Goal: Communication & Community: Answer question/provide support

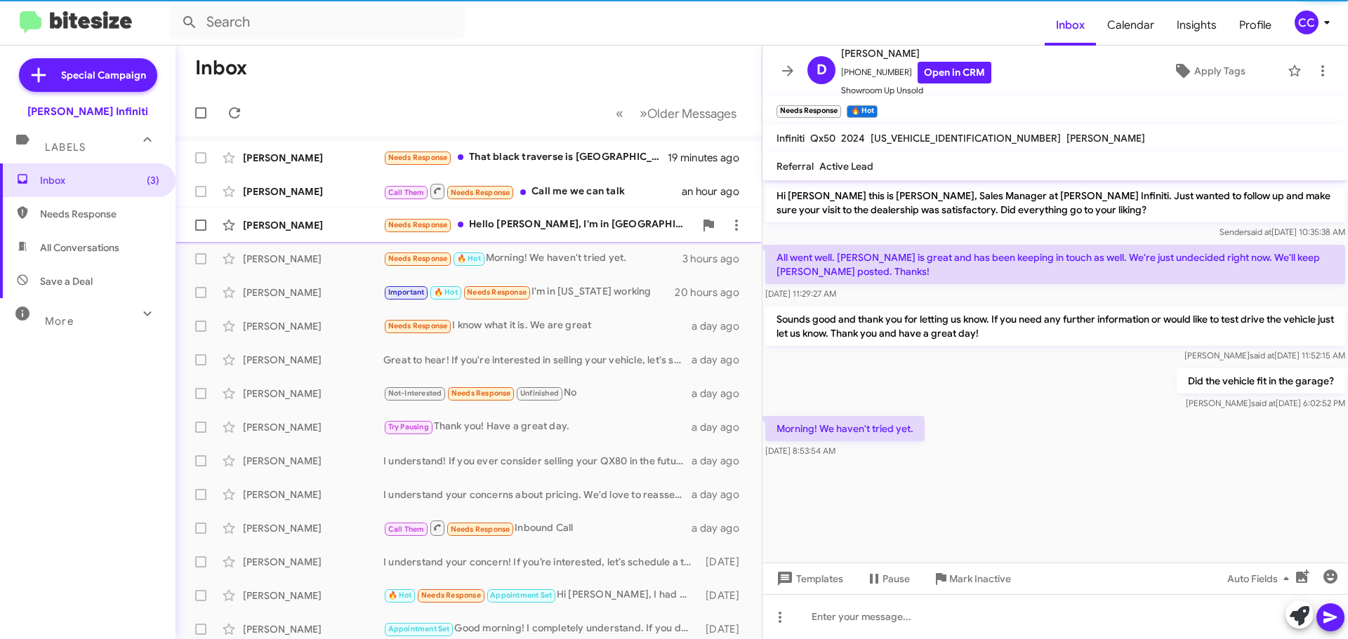
click at [521, 223] on div "Needs Response Hello [PERSON_NAME], I'm in [GEOGRAPHIC_DATA]. I'm just looking …" at bounding box center [538, 225] width 311 height 16
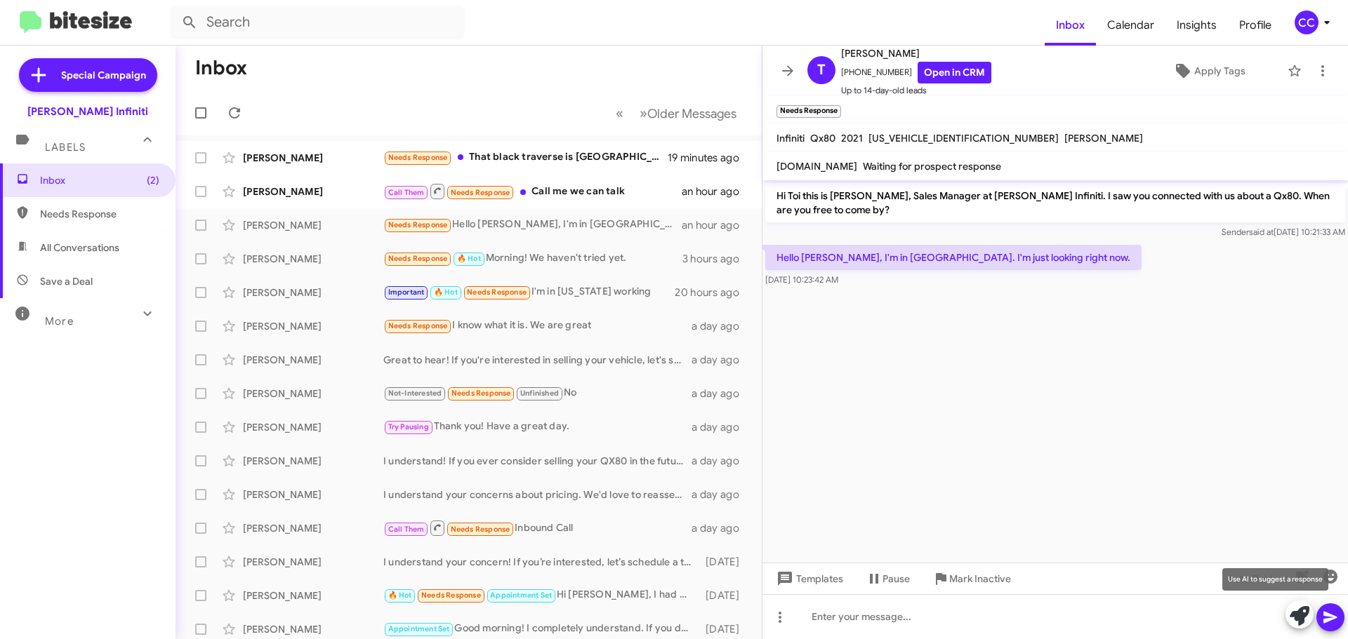
click at [1298, 623] on icon at bounding box center [1299, 616] width 20 height 20
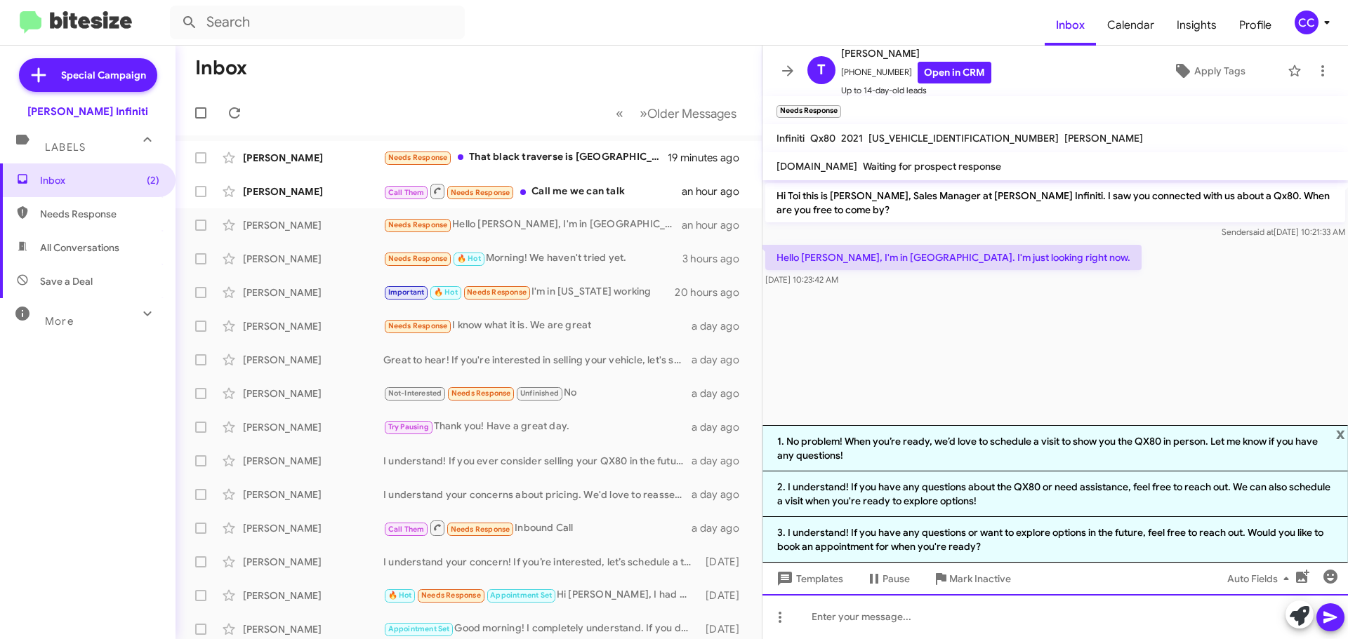
click at [893, 610] on div at bounding box center [1054, 616] width 585 height 45
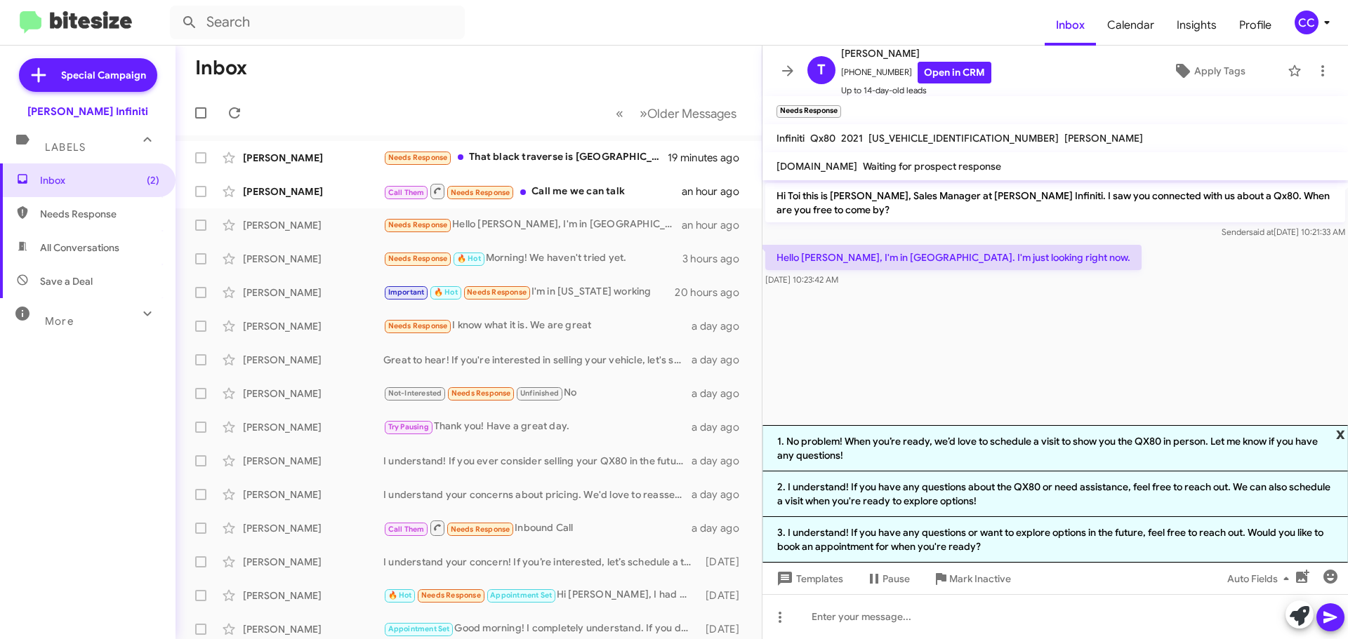
click at [1339, 433] on span "x" at bounding box center [1340, 433] width 9 height 17
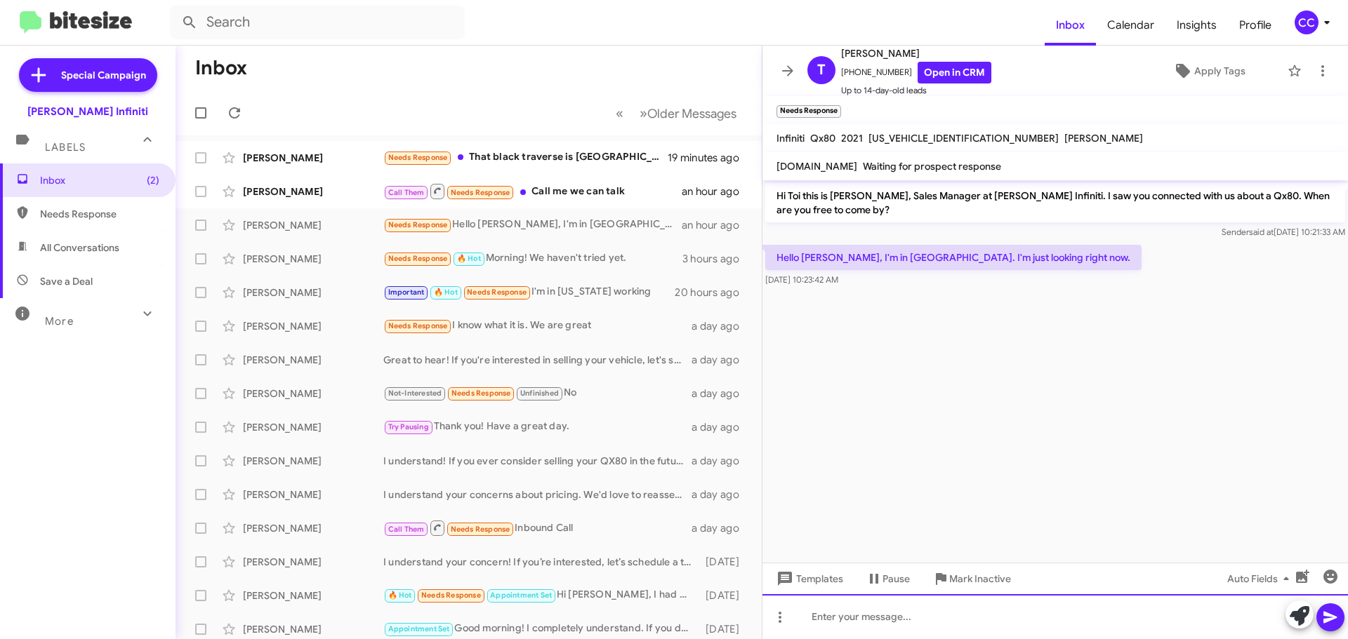
click at [937, 609] on div at bounding box center [1054, 616] width 585 height 45
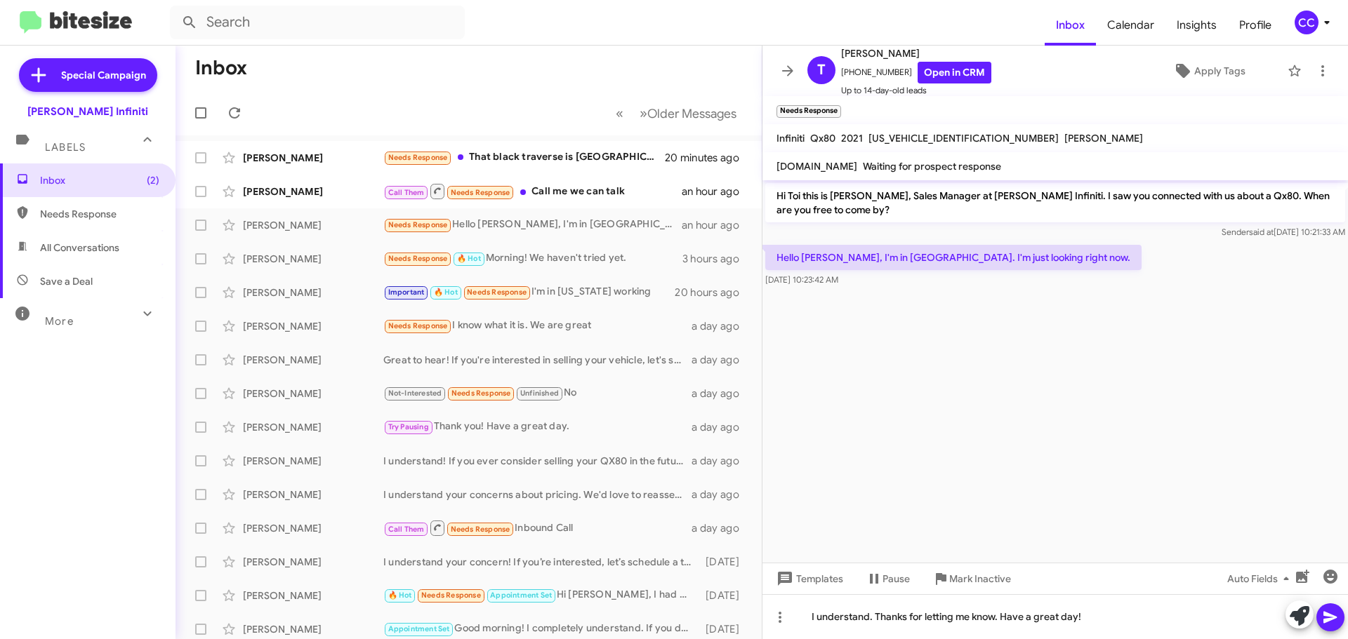
click at [1327, 618] on icon at bounding box center [1330, 617] width 17 height 17
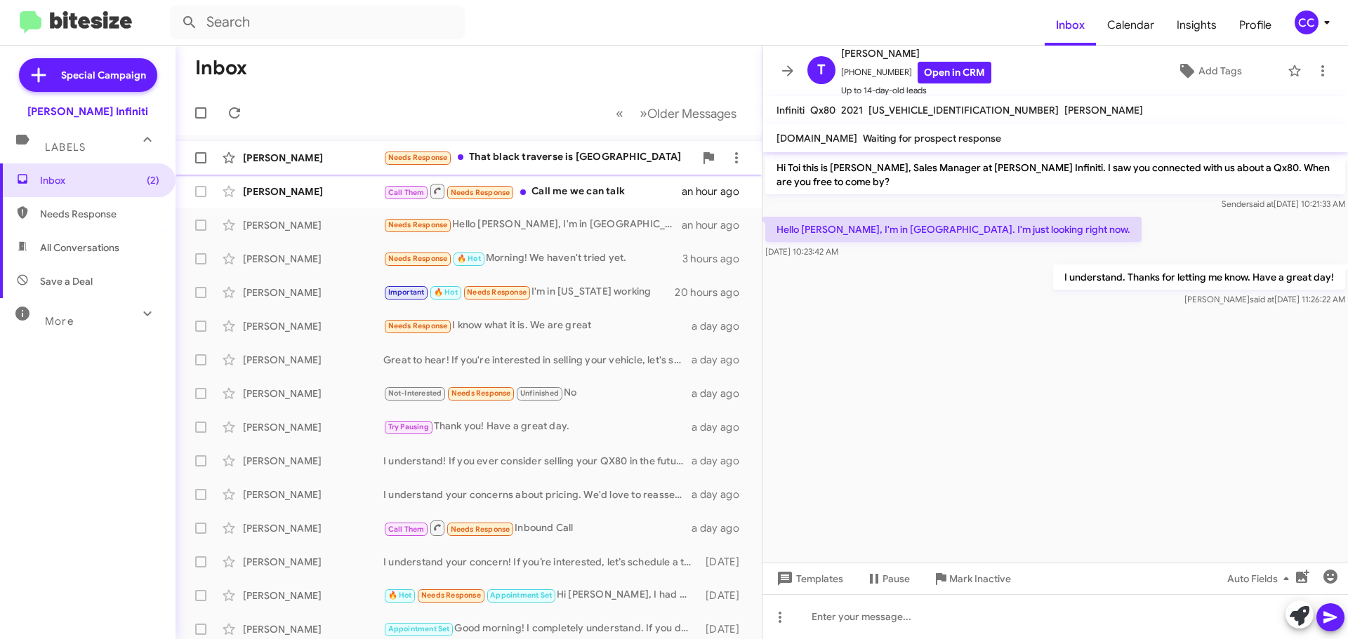
click at [534, 158] on div "Needs Response That black traverse is [GEOGRAPHIC_DATA]" at bounding box center [538, 157] width 311 height 16
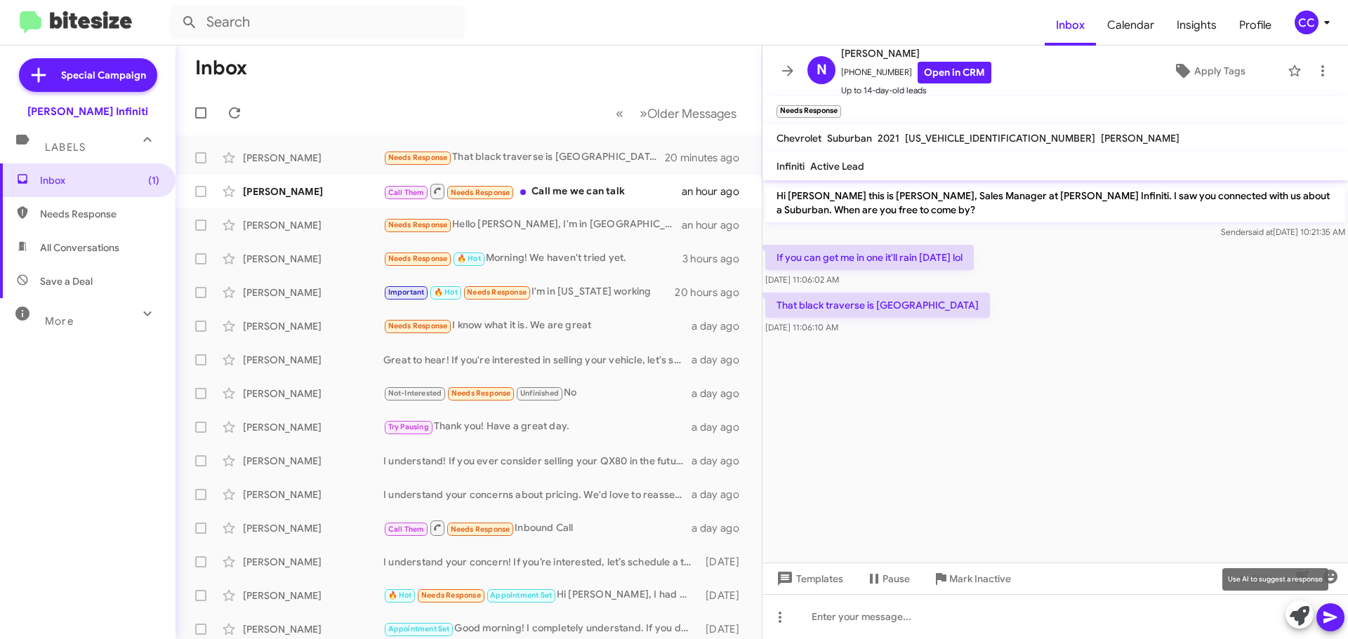
click at [1299, 613] on icon at bounding box center [1299, 616] width 20 height 20
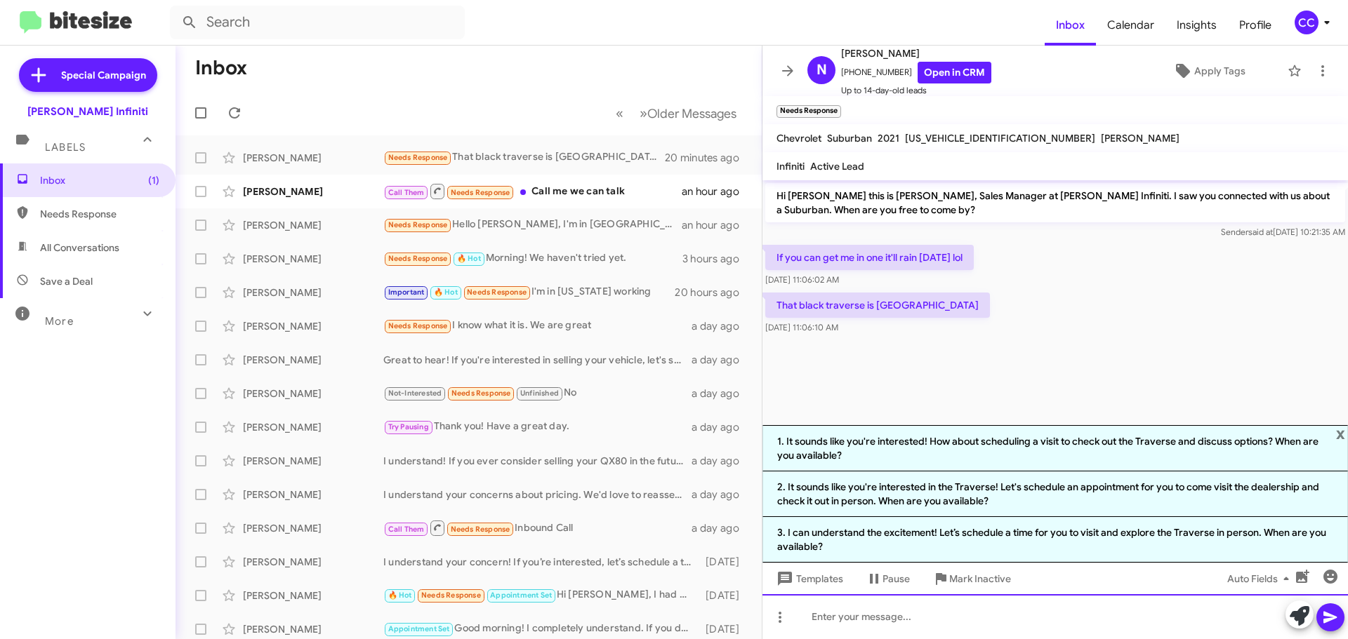
click at [933, 630] on div at bounding box center [1054, 616] width 585 height 45
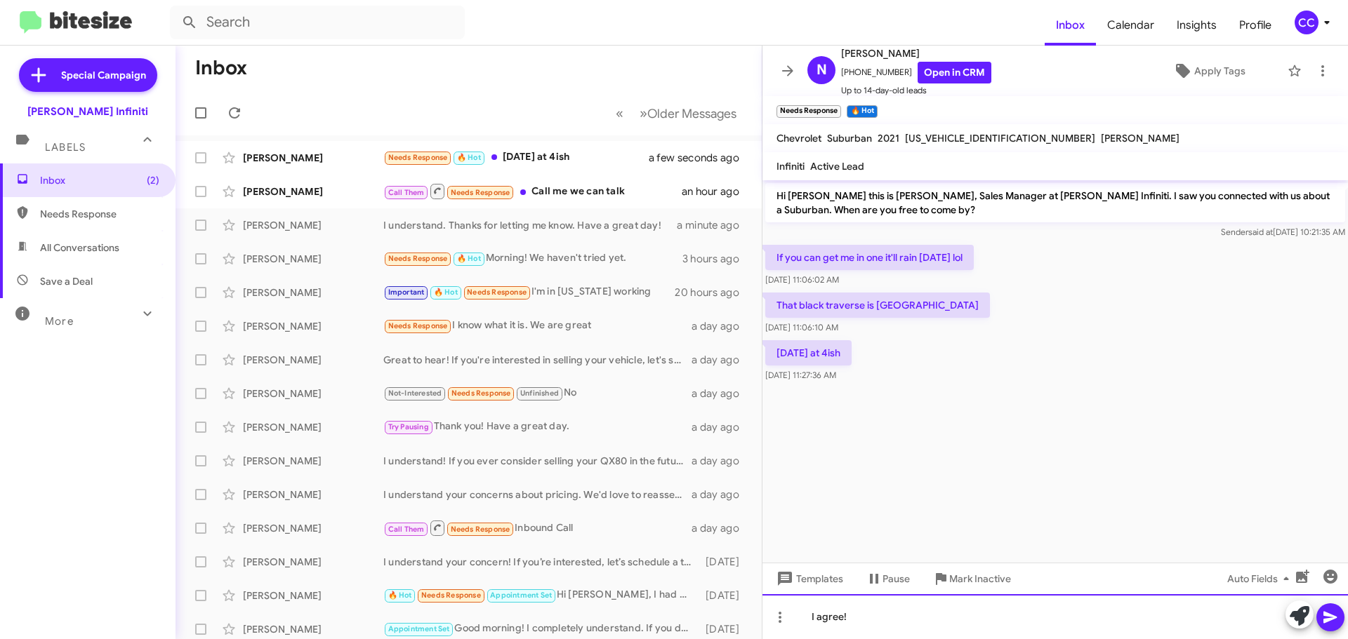
click at [865, 616] on div "I agree!" at bounding box center [1054, 616] width 585 height 45
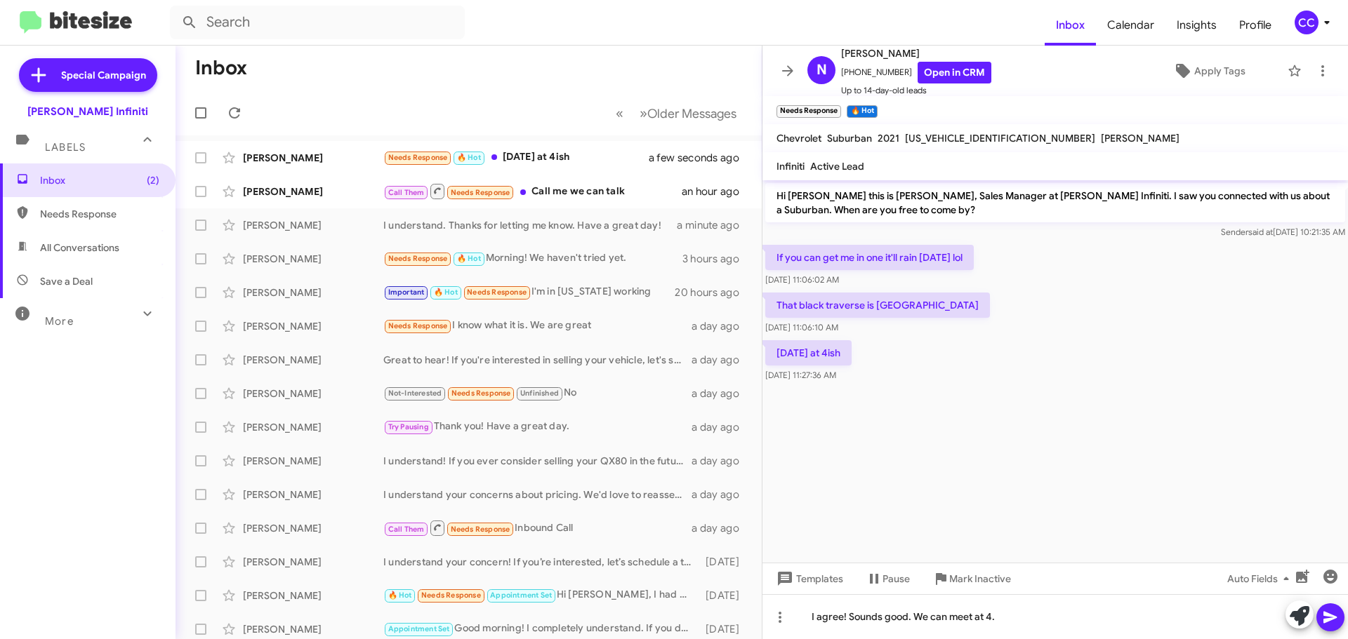
click at [1335, 616] on icon at bounding box center [1330, 617] width 17 height 17
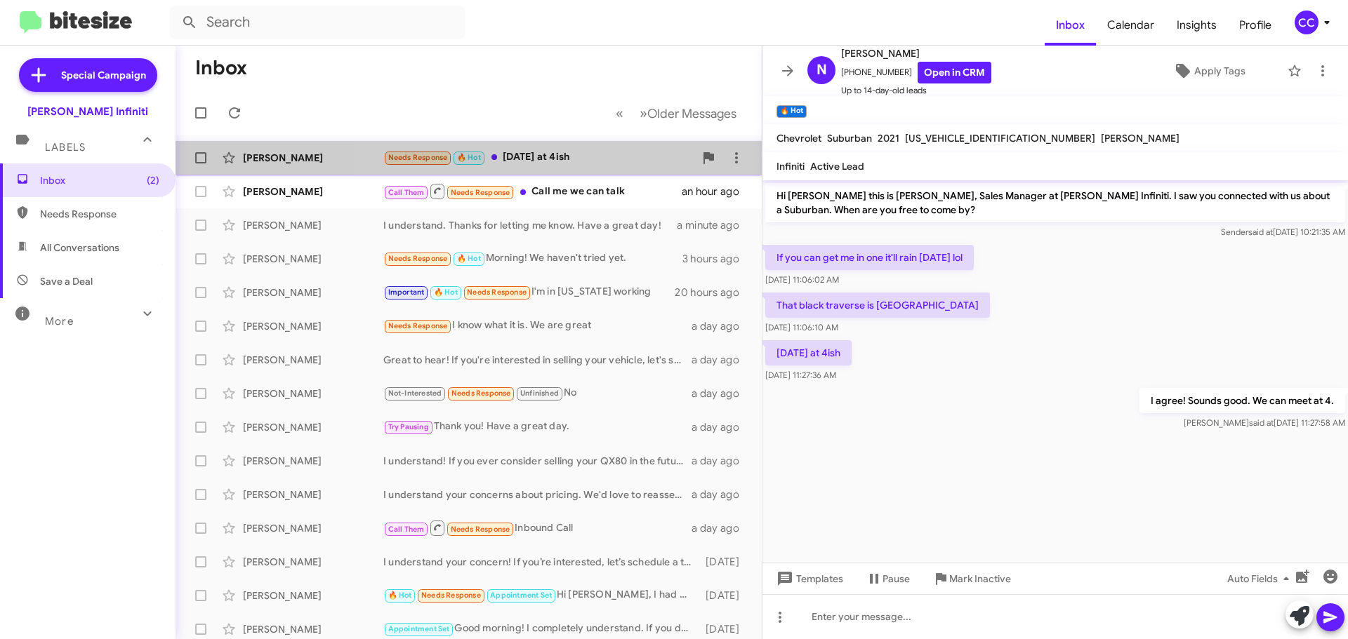
click at [554, 158] on div "Needs Response 🔥 Hot [DATE] at 4ish" at bounding box center [538, 157] width 311 height 16
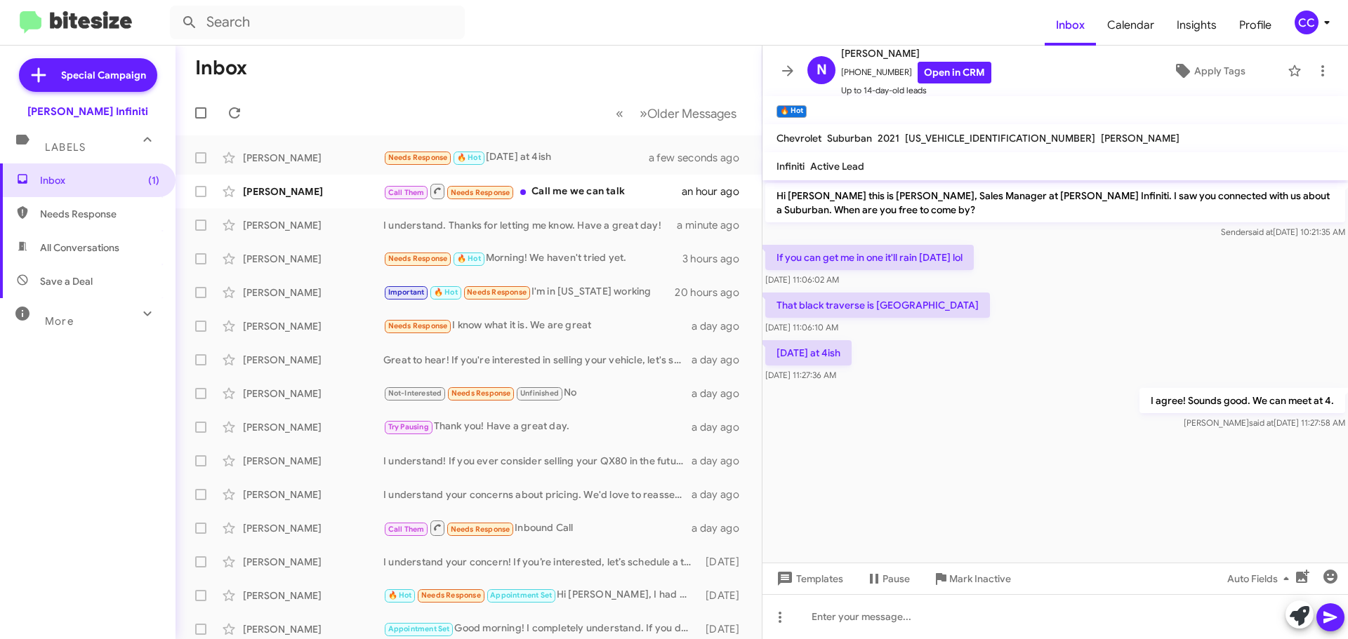
click at [101, 241] on span "All Conversations" at bounding box center [79, 248] width 79 height 14
type input "in:all-conversations"
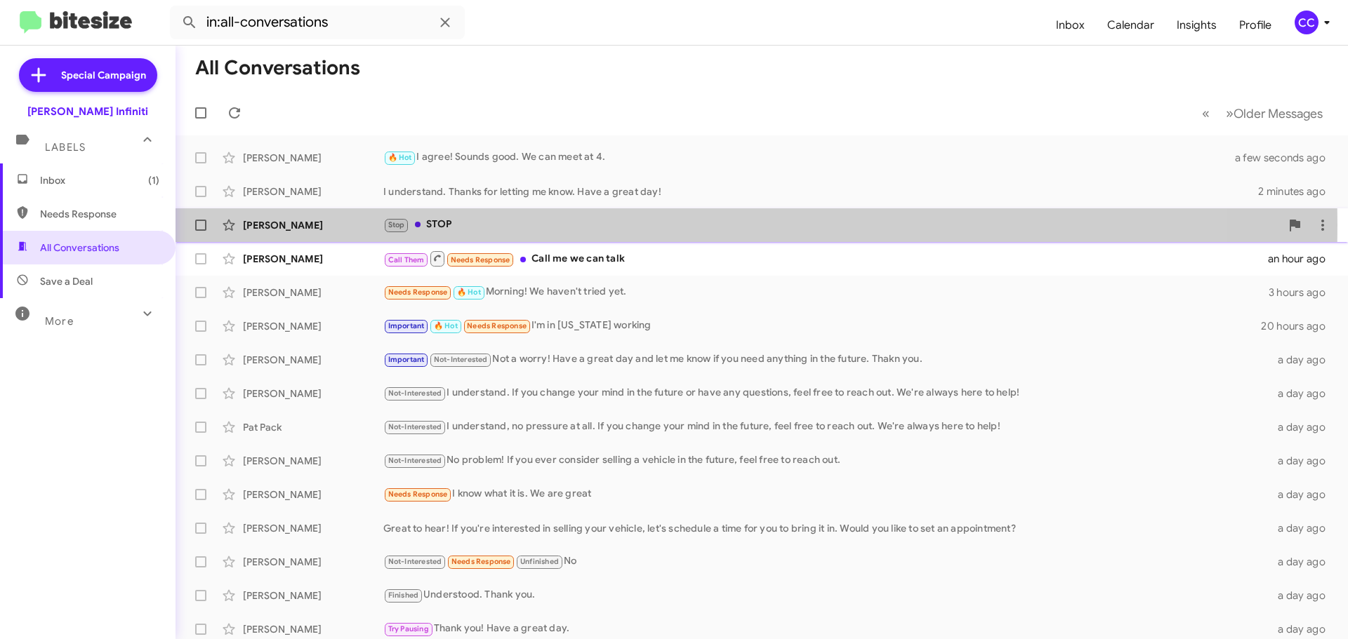
click at [479, 225] on div "Stop STOP" at bounding box center [831, 225] width 897 height 16
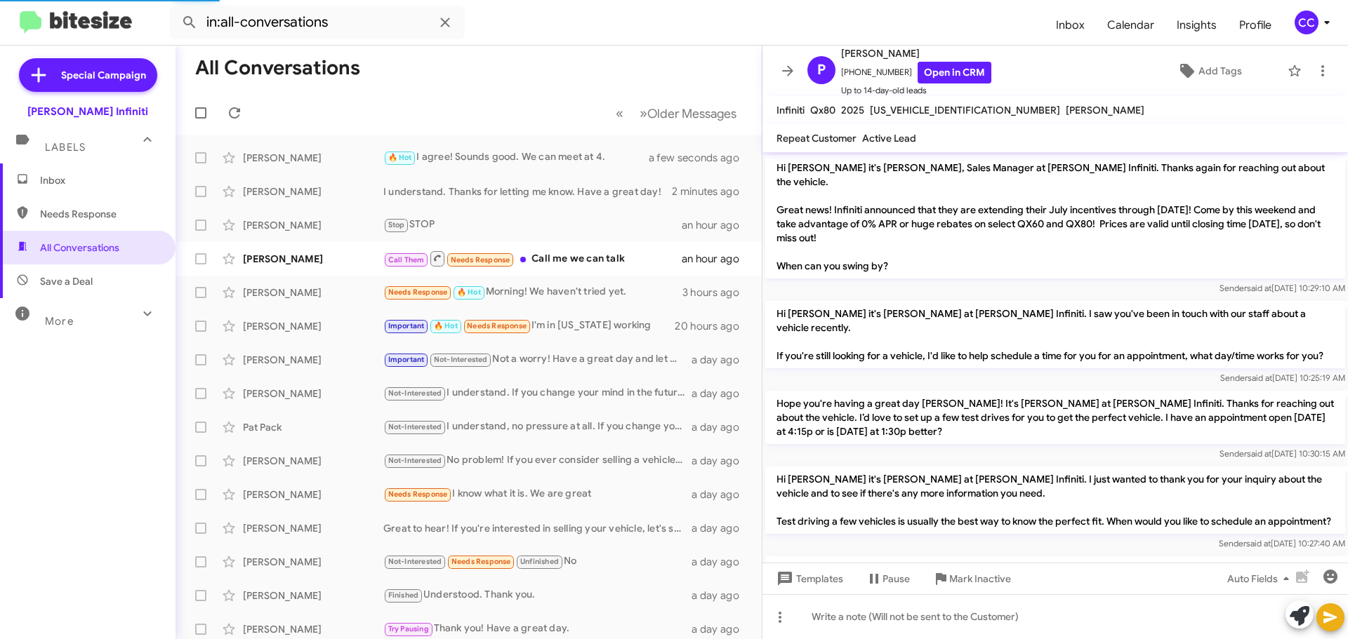
scroll to position [467, 0]
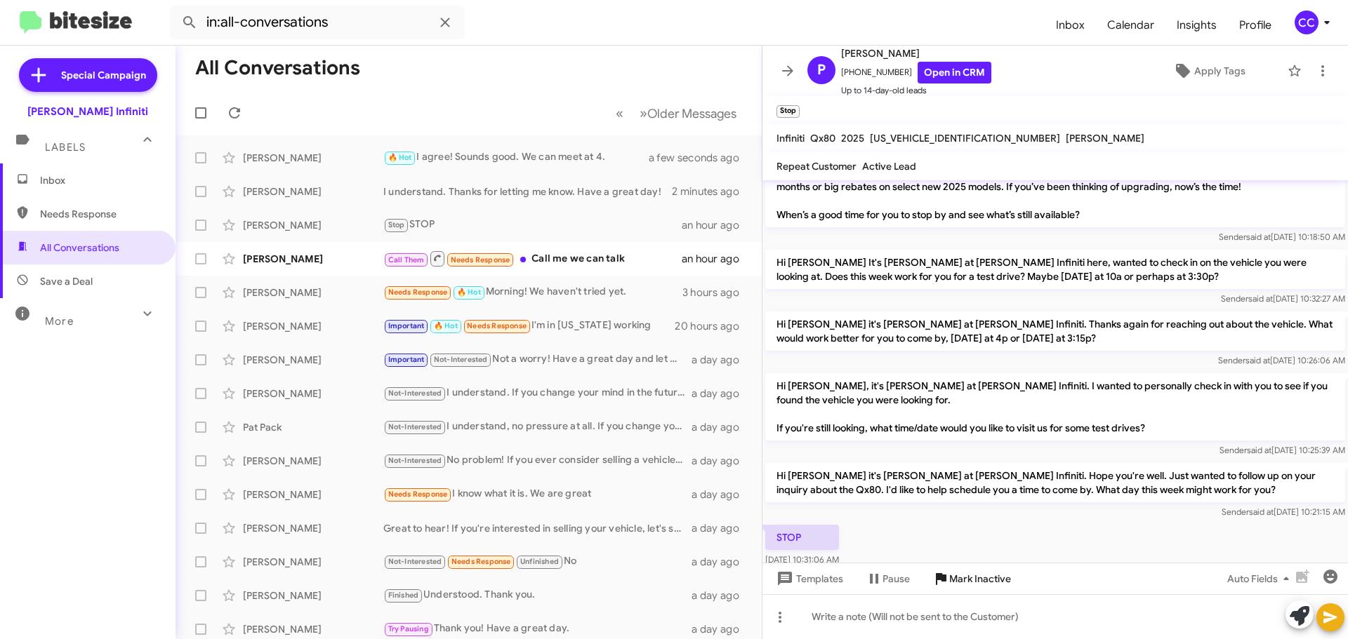
click at [962, 576] on span "Mark Inactive" at bounding box center [980, 578] width 62 height 25
